Goal: Task Accomplishment & Management: Manage account settings

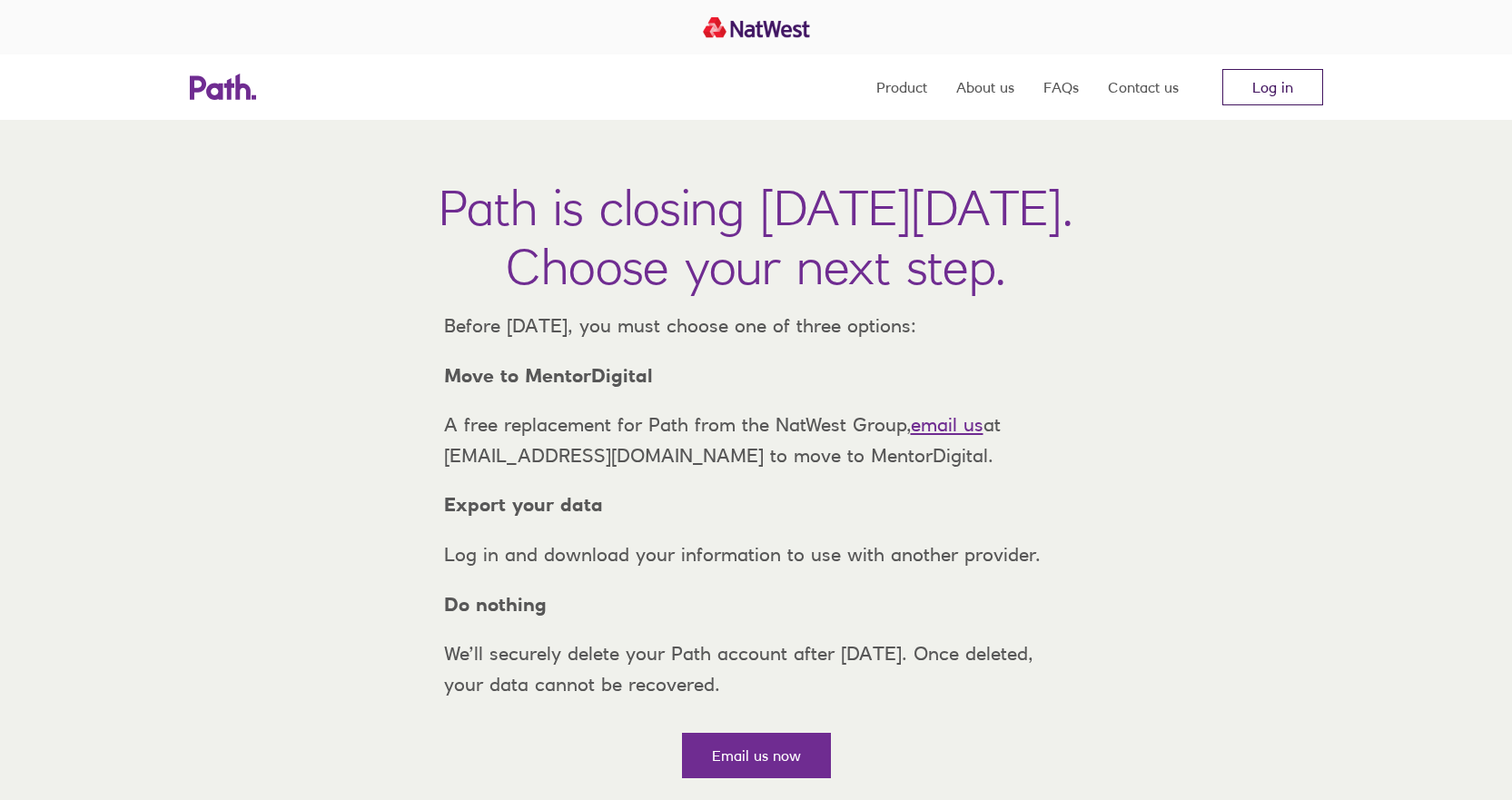
click at [1271, 89] on link "Log in" at bounding box center [1273, 87] width 101 height 36
